Goal: Task Accomplishment & Management: Use online tool/utility

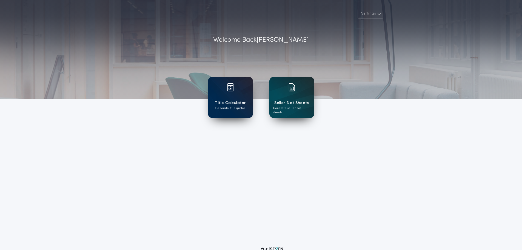
click at [223, 97] on div "Title Calculator Generate title quotes" at bounding box center [230, 97] width 45 height 41
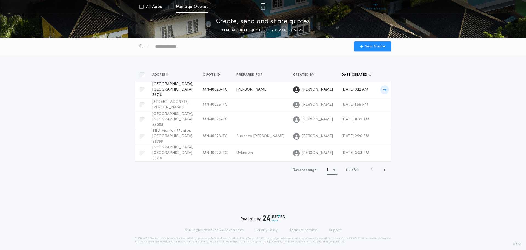
click at [384, 88] on icon at bounding box center [384, 90] width 3 height 4
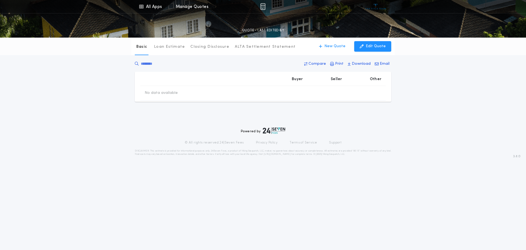
type input "********"
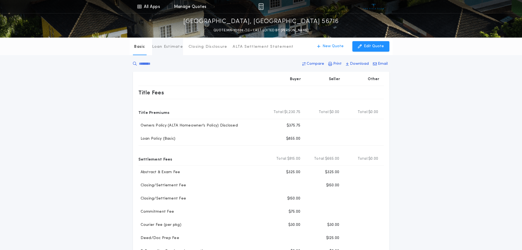
click at [159, 45] on p "Loan Estimate" at bounding box center [167, 46] width 31 height 5
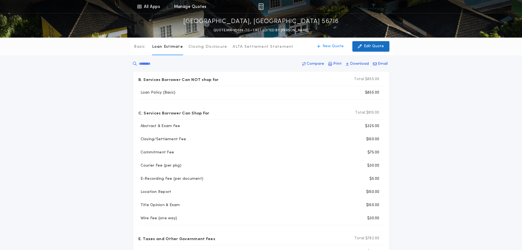
click at [375, 47] on p "Edit Quote" at bounding box center [374, 46] width 20 height 5
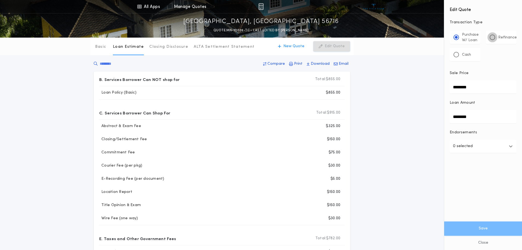
click at [492, 38] on div at bounding box center [492, 37] width 3 height 3
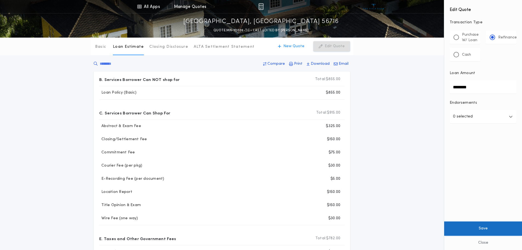
click at [486, 226] on button "Save" at bounding box center [483, 228] width 78 height 14
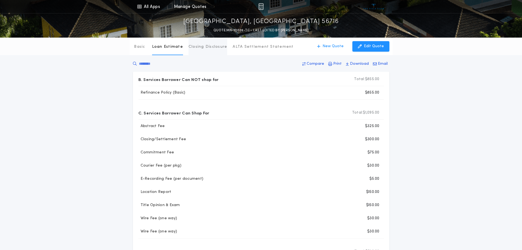
click at [214, 49] on p "Closing Disclosure" at bounding box center [207, 46] width 39 height 5
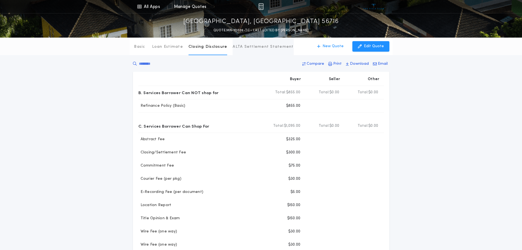
click at [239, 46] on p "ALTA Settlement Statement" at bounding box center [263, 46] width 61 height 5
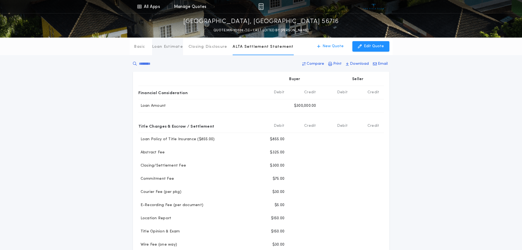
click at [169, 48] on p "Loan Estimate" at bounding box center [167, 46] width 31 height 5
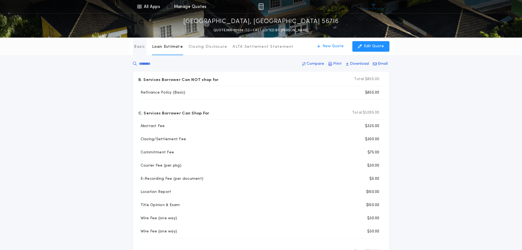
click at [135, 49] on p "Basic" at bounding box center [139, 46] width 11 height 5
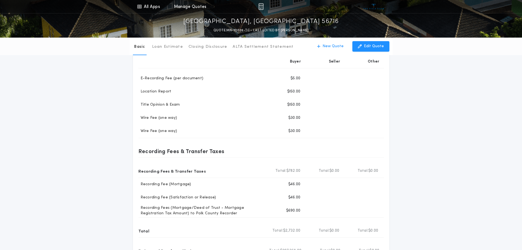
scroll to position [137, 0]
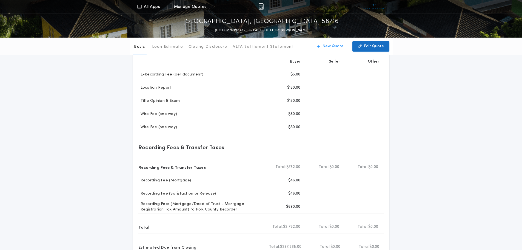
click at [372, 47] on p "Edit Quote" at bounding box center [374, 46] width 20 height 5
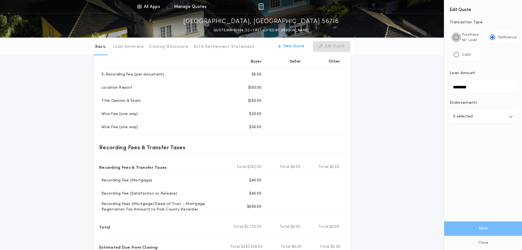
click at [457, 37] on div at bounding box center [456, 37] width 3 height 3
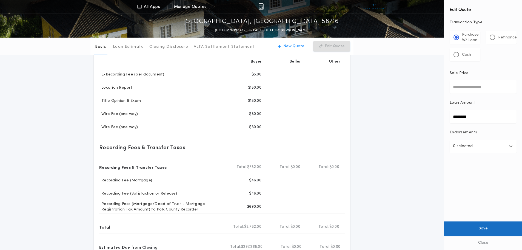
click at [469, 229] on button "Save" at bounding box center [483, 228] width 78 height 14
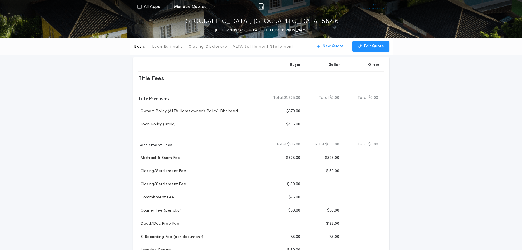
scroll to position [0, 0]
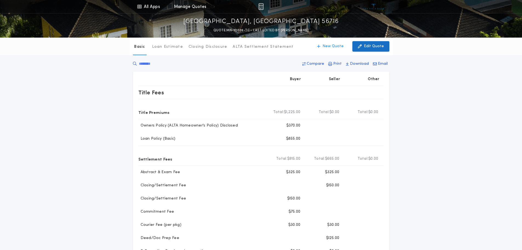
click at [374, 47] on p "Edit Quote" at bounding box center [374, 46] width 20 height 5
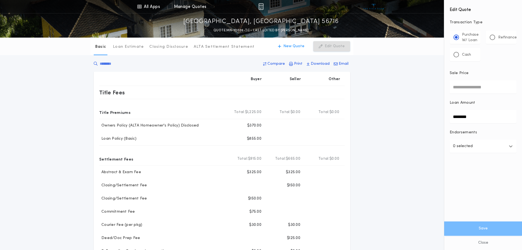
click at [463, 87] on input "Sale Price" at bounding box center [482, 86] width 67 height 13
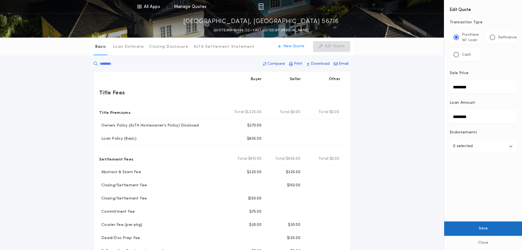
click at [477, 229] on button "Save" at bounding box center [483, 228] width 78 height 14
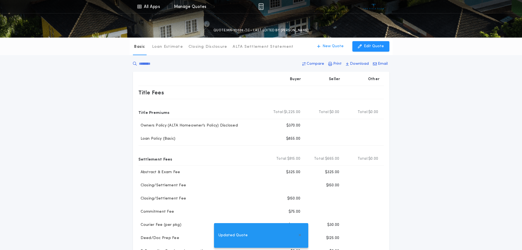
type input "********"
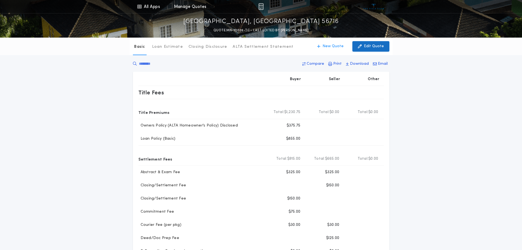
click at [370, 48] on p "Edit Quote" at bounding box center [374, 46] width 20 height 5
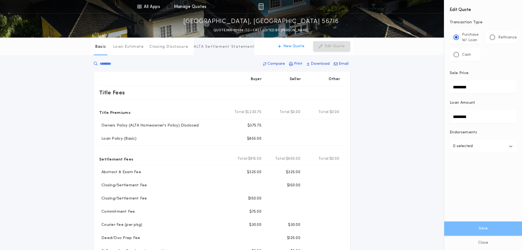
click at [225, 46] on p "ALTA Settlement Statement" at bounding box center [224, 46] width 61 height 5
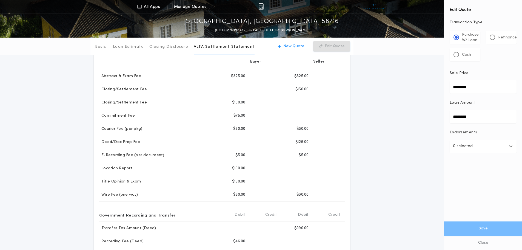
scroll to position [110, 0]
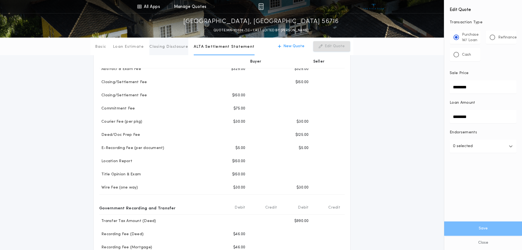
click at [162, 50] on button "Closing Disclosure" at bounding box center [168, 47] width 39 height 18
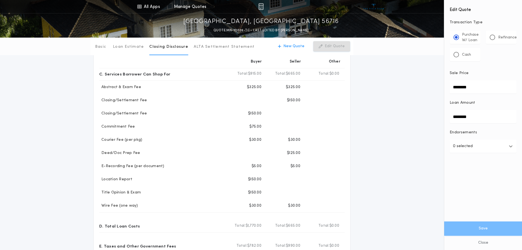
scroll to position [0, 0]
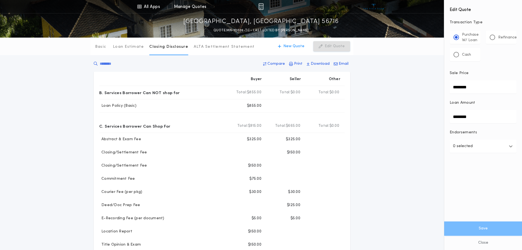
click at [509, 145] on icon "button" at bounding box center [511, 146] width 4 height 4
click at [414, 102] on div "Basic Loan Estimate Closing Disclosure ALTA Settlement Statement Closing Disclo…" at bounding box center [261, 235] width 522 height 394
click at [100, 48] on p "Basic" at bounding box center [100, 46] width 11 height 5
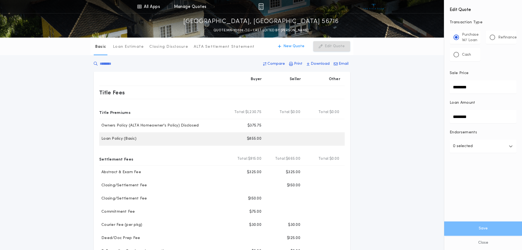
click at [199, 142] on div "Loan Policy (Basic) Buyer $855.00" at bounding box center [221, 138] width 245 height 13
